Goal: Task Accomplishment & Management: Manage account settings

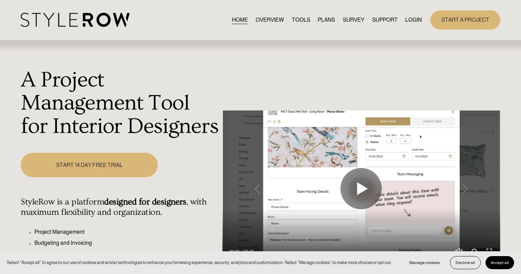
click at [415, 12] on div "HOME OVERVIEW TOOLS PLANS SURVEY SUPPORT" at bounding box center [260, 19] width 479 height 19
click at [412, 21] on link "LOGIN" at bounding box center [413, 19] width 17 height 9
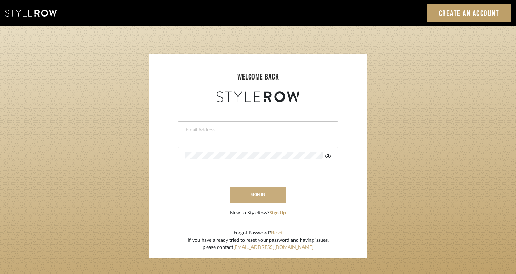
type input "[EMAIL_ADDRESS][DOMAIN_NAME]"
click at [257, 190] on button "sign in" at bounding box center [257, 195] width 55 height 16
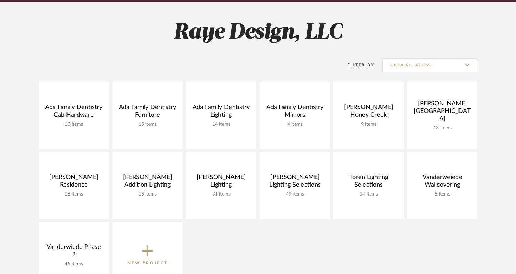
scroll to position [135, 0]
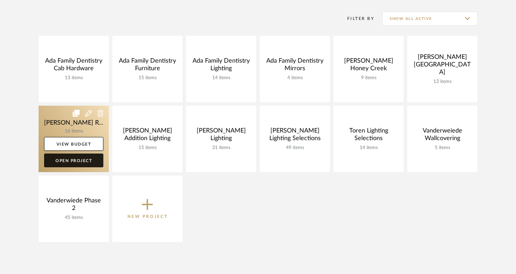
click at [84, 160] on link "Open Project" at bounding box center [73, 161] width 59 height 14
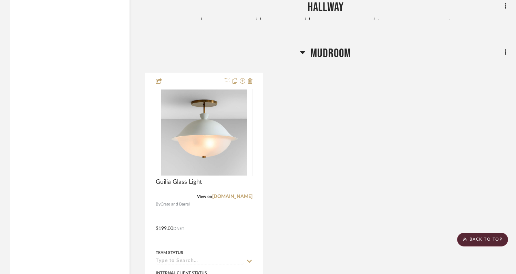
scroll to position [1682, 0]
